Goal: Navigation & Orientation: Find specific page/section

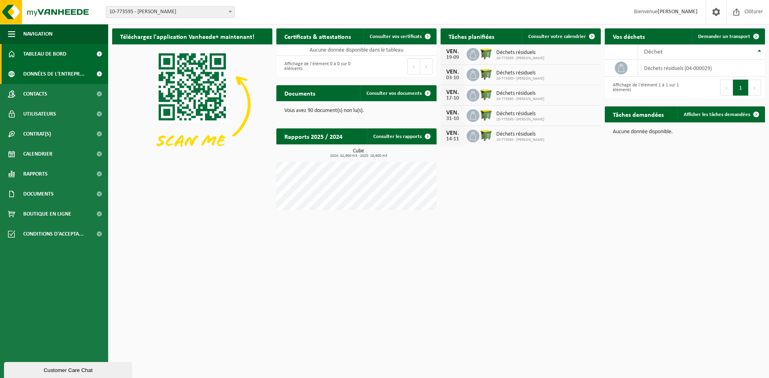
click at [58, 77] on span "Données de l'entrepr..." at bounding box center [53, 74] width 61 height 20
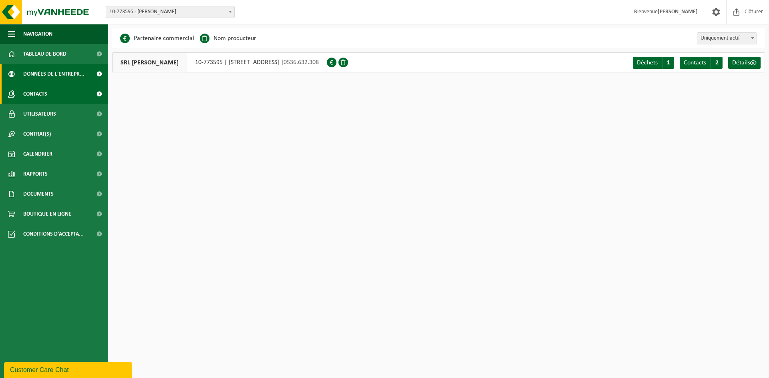
click at [53, 101] on link "Contacts" at bounding box center [54, 94] width 108 height 20
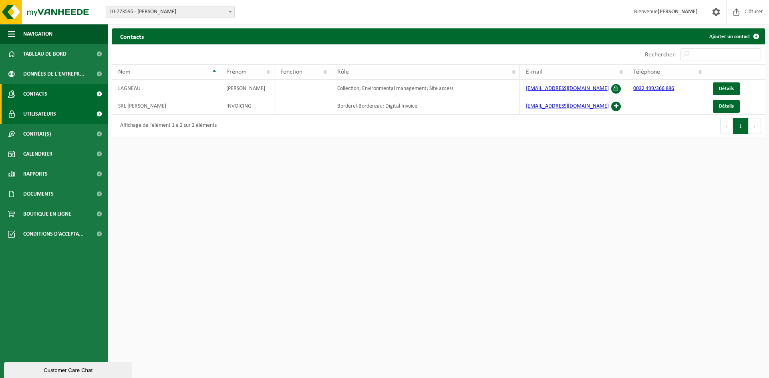
click at [52, 118] on span "Utilisateurs" at bounding box center [39, 114] width 33 height 20
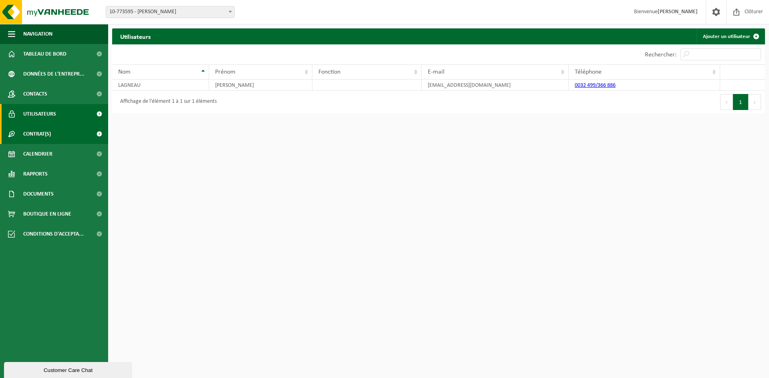
click at [49, 140] on span "Contrat(s)" at bounding box center [37, 134] width 28 height 20
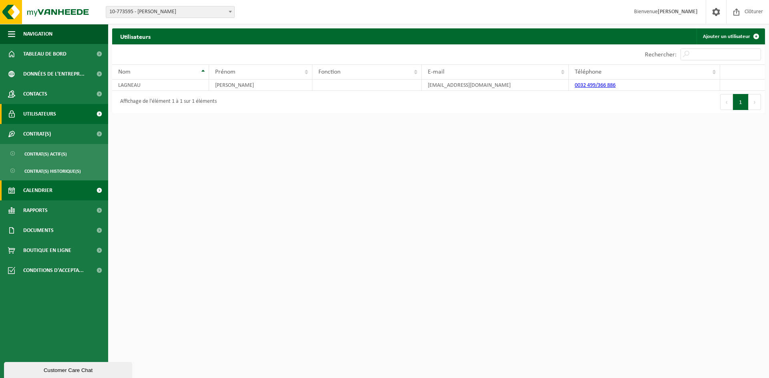
click at [50, 189] on span "Calendrier" at bounding box center [37, 191] width 29 height 20
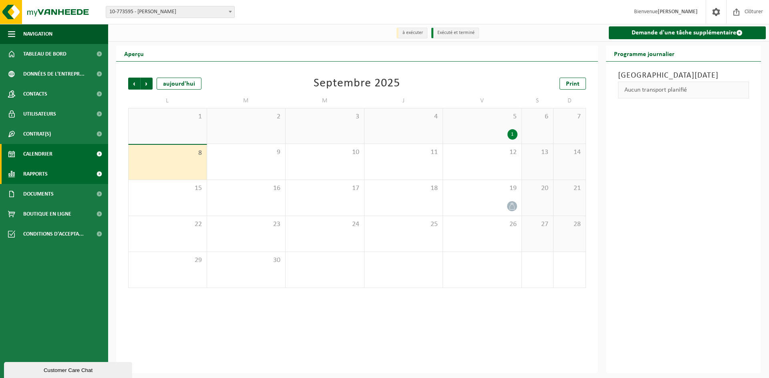
click at [68, 175] on link "Rapports" at bounding box center [54, 174] width 108 height 20
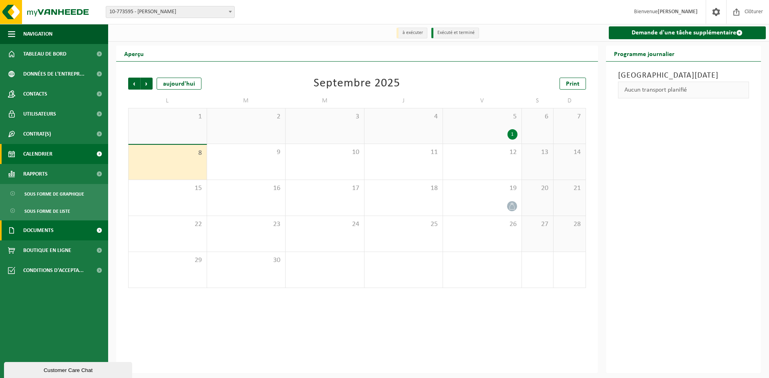
click at [61, 229] on link "Documents" at bounding box center [54, 231] width 108 height 20
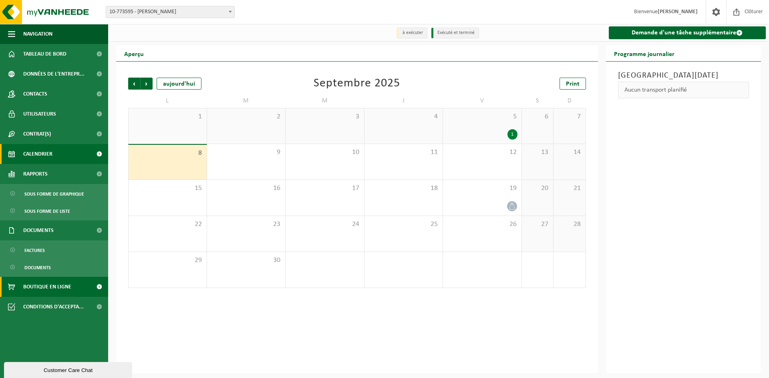
click at [62, 287] on span "Boutique en ligne" at bounding box center [47, 287] width 48 height 20
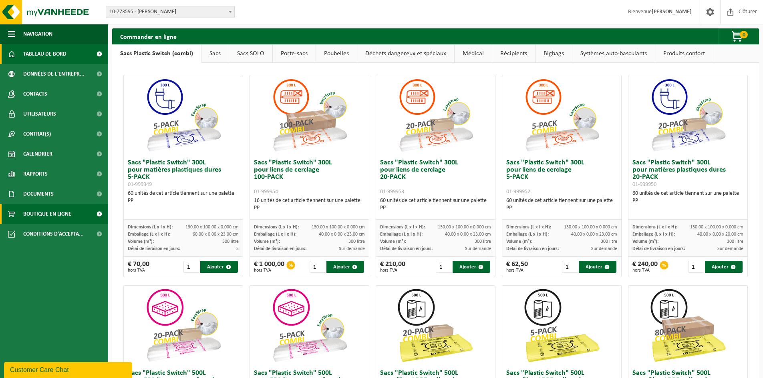
click at [43, 49] on span "Tableau de bord" at bounding box center [44, 54] width 43 height 20
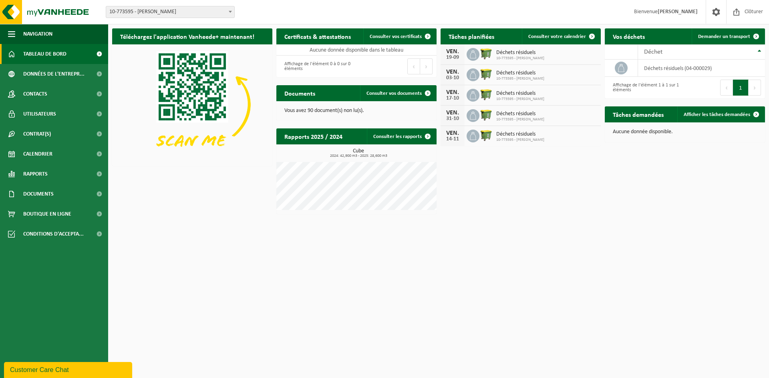
click at [303, 109] on p "Vous avez 90 document(s) non lu(s)." at bounding box center [356, 111] width 144 height 6
click at [405, 92] on span "Consulter vos documents" at bounding box center [393, 93] width 55 height 5
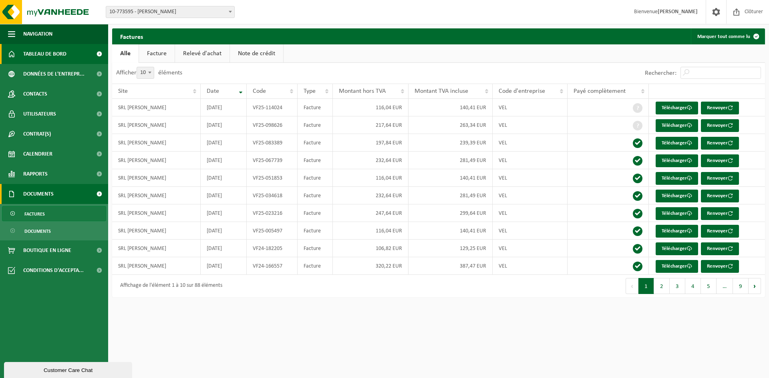
click at [49, 53] on span "Tableau de bord" at bounding box center [44, 54] width 43 height 20
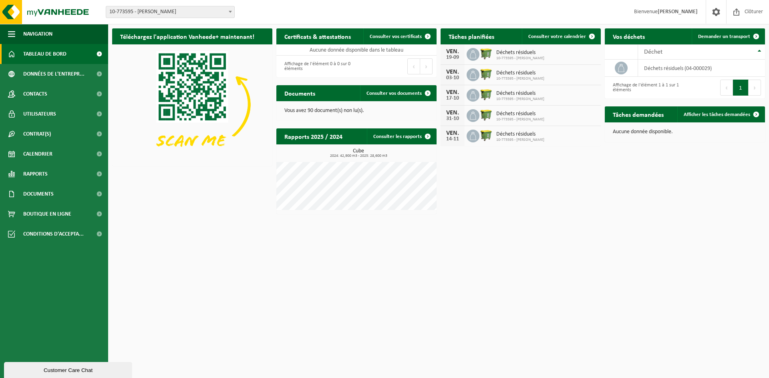
click at [530, 61] on div "VEN. 19-09 Déchets résiduels 10-773595 - SRL [PERSON_NAME]" at bounding box center [520, 54] width 160 height 20
click at [546, 36] on span "Consulter votre calendrier" at bounding box center [557, 36] width 58 height 5
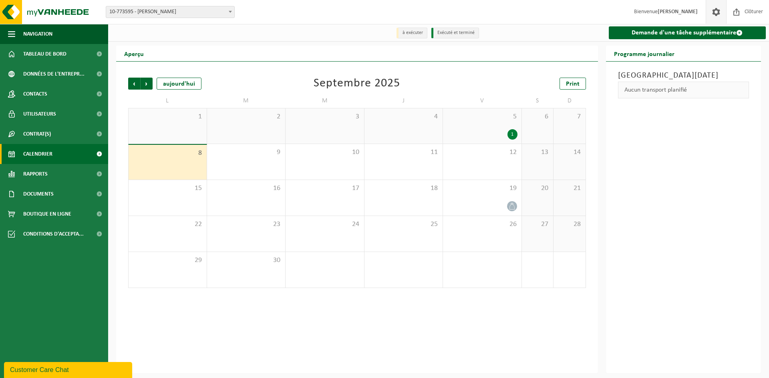
click at [716, 15] on span at bounding box center [716, 12] width 12 height 24
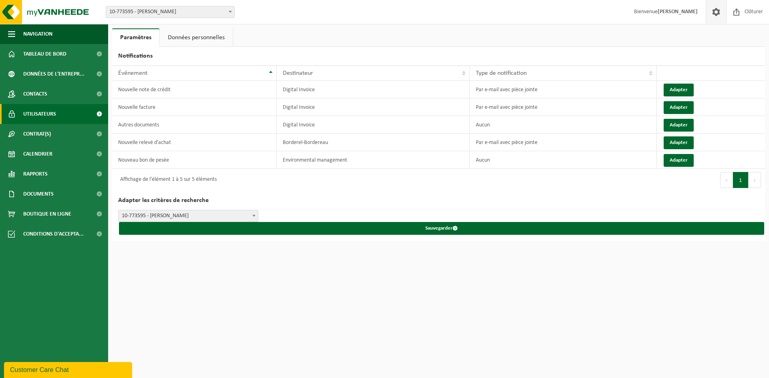
click at [65, 114] on link "Utilisateurs" at bounding box center [54, 114] width 108 height 20
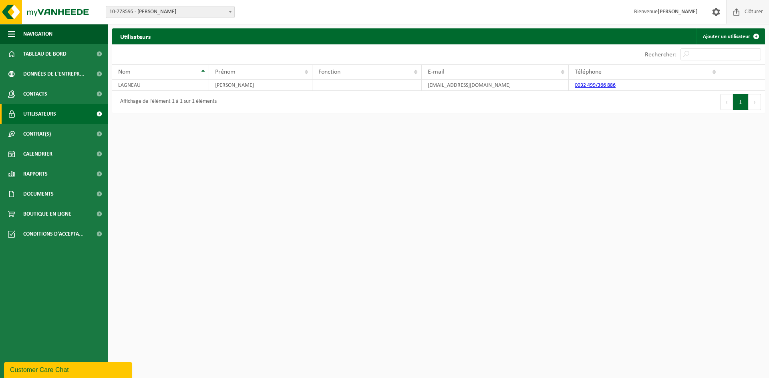
click at [739, 12] on span at bounding box center [736, 12] width 12 height 24
